Goal: Transaction & Acquisition: Purchase product/service

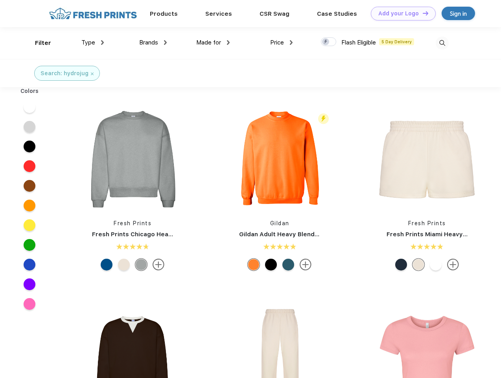
click at [400, 13] on link "Add your Logo Design Tool" at bounding box center [403, 14] width 65 height 14
click at [0, 0] on div "Design Tool" at bounding box center [0, 0] width 0 height 0
click at [422, 13] on link "Add your Logo Design Tool" at bounding box center [403, 14] width 65 height 14
click at [38, 43] on div "Filter" at bounding box center [43, 43] width 16 height 9
click at [93, 42] on span "Type" at bounding box center [88, 42] width 14 height 7
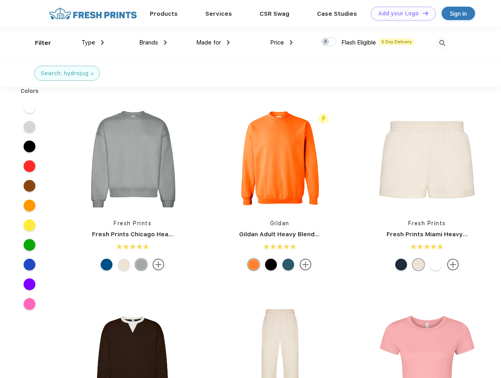
click at [153, 42] on span "Brands" at bounding box center [148, 42] width 19 height 7
click at [213, 42] on span "Made for" at bounding box center [208, 42] width 25 height 7
click at [282, 42] on span "Price" at bounding box center [277, 42] width 14 height 7
click at [329, 42] on div at bounding box center [328, 41] width 15 height 9
click at [326, 42] on input "checkbox" at bounding box center [323, 39] width 5 height 5
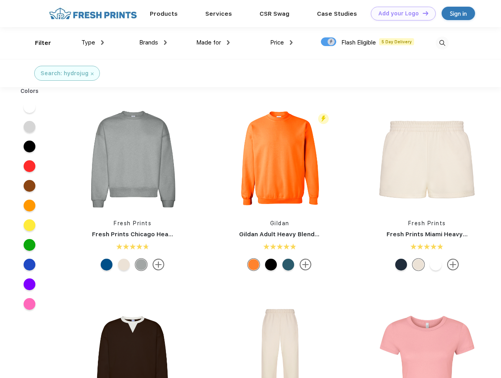
click at [442, 43] on img at bounding box center [442, 43] width 13 height 13
